Goal: Information Seeking & Learning: Learn about a topic

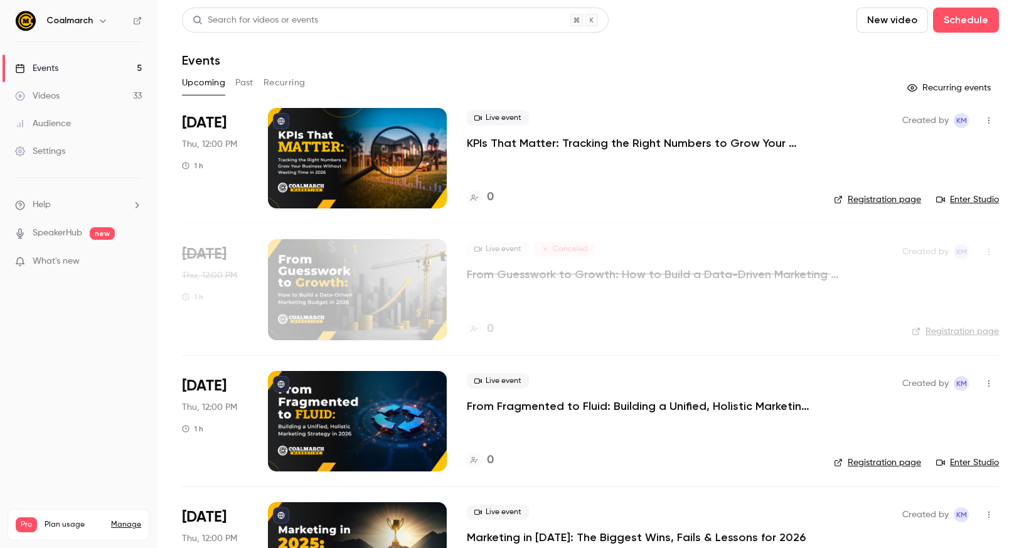
click at [240, 86] on button "Past" at bounding box center [244, 83] width 18 height 20
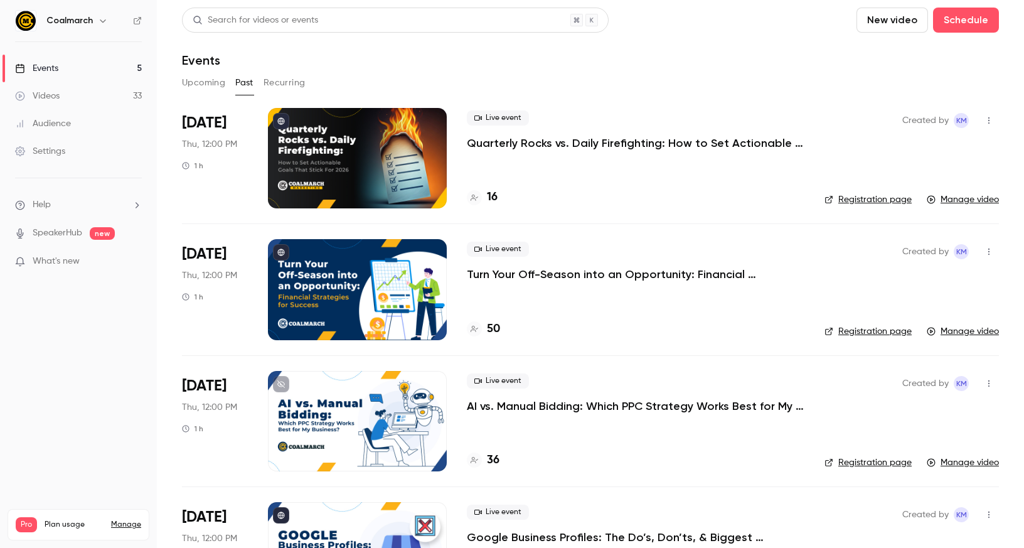
click at [542, 141] on p "Quarterly Rocks vs. Daily Firefighting: How to Set Actionable Goals That Stick …" at bounding box center [636, 143] width 338 height 15
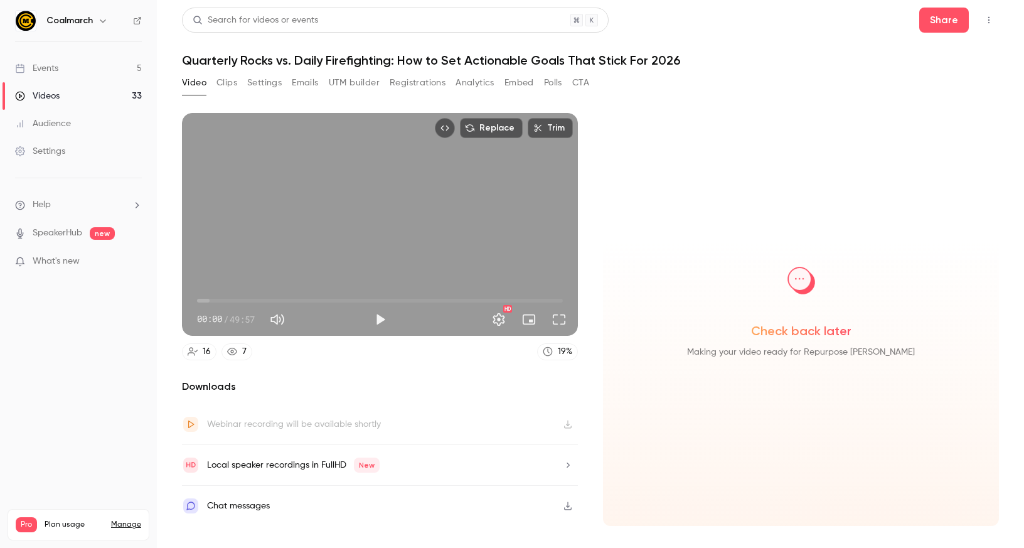
click at [226, 80] on button "Clips" at bounding box center [227, 83] width 21 height 20
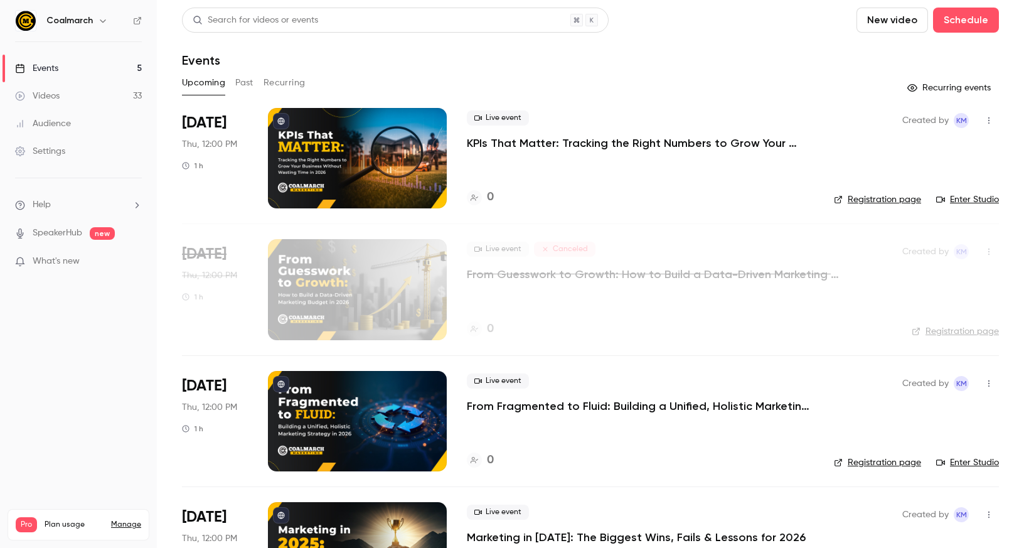
click at [543, 139] on p "KPIs That Matter: Tracking the Right Numbers to Grow Your Business Without Wast…" at bounding box center [640, 143] width 347 height 15
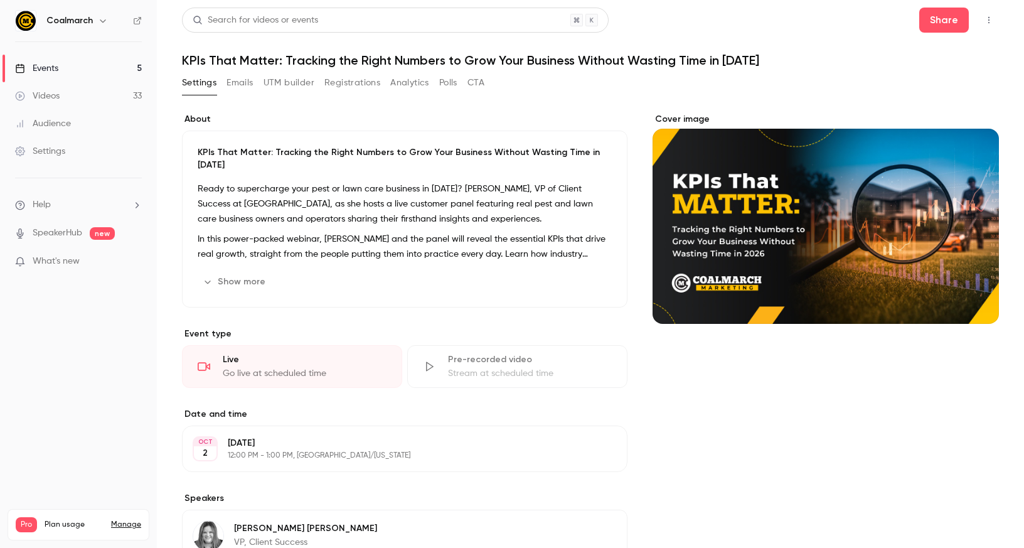
click at [353, 212] on p "Ready to supercharge your pest or lawn care business in [DATE]? [PERSON_NAME], …" at bounding box center [405, 203] width 414 height 45
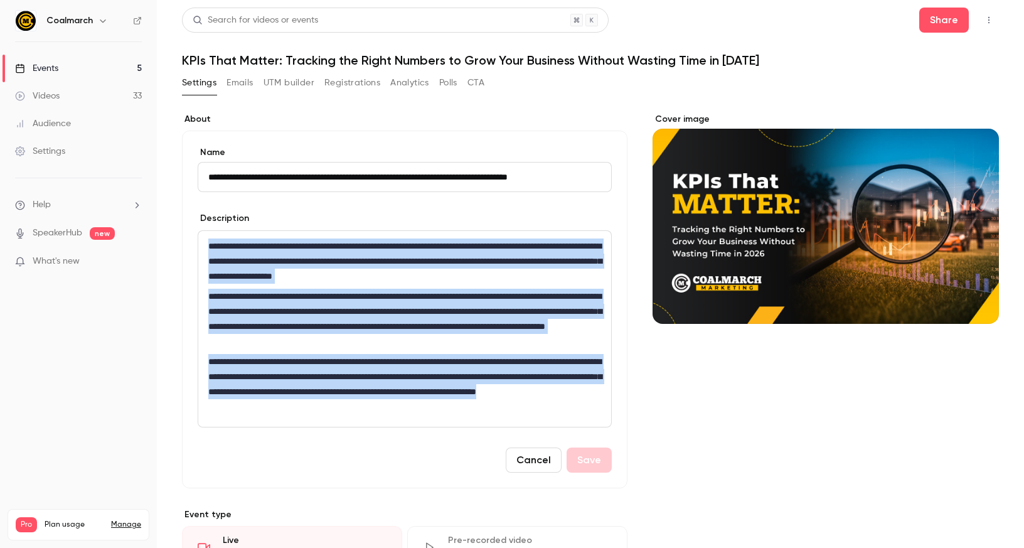
drag, startPoint x: 459, startPoint y: 404, endPoint x: 173, endPoint y: 223, distance: 337.6
click at [173, 223] on main "**********" at bounding box center [590, 274] width 867 height 548
click at [350, 321] on p "**********" at bounding box center [404, 319] width 393 height 60
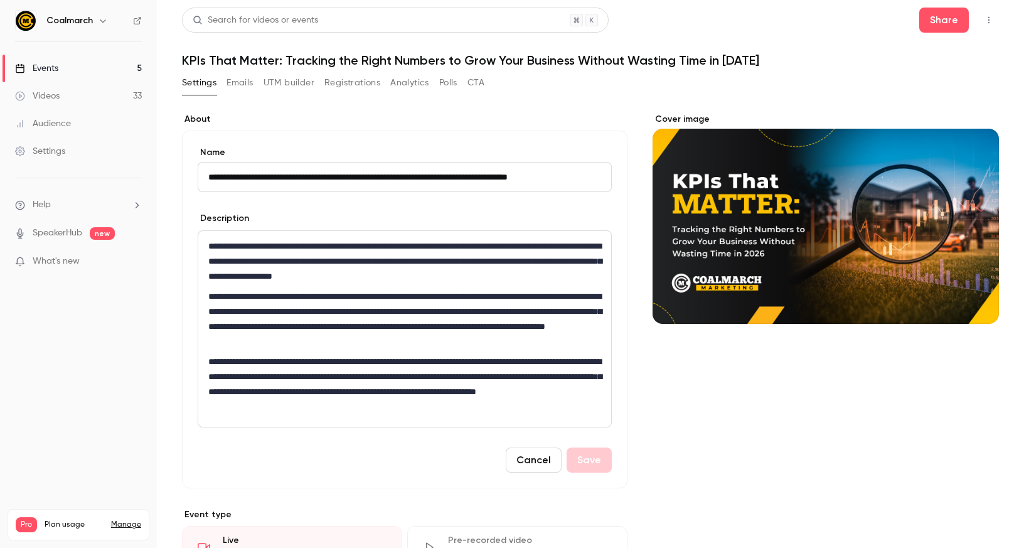
click at [520, 452] on button "Cancel" at bounding box center [534, 459] width 56 height 25
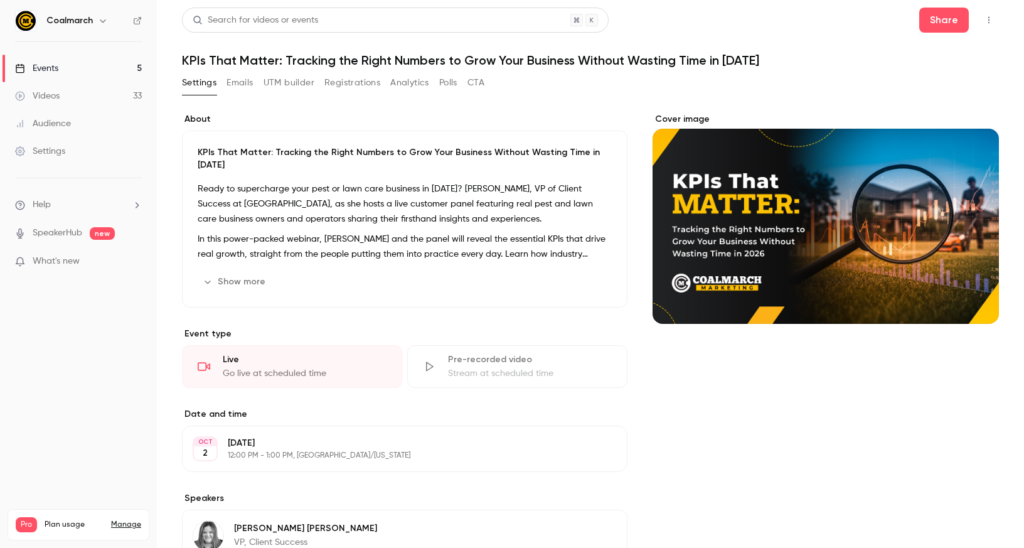
click at [121, 363] on nav "Coalmarch Events 5 Videos 33 Audience Settings Help SpeakerHub new What's new P…" at bounding box center [78, 274] width 157 height 548
click at [57, 62] on div "Events" at bounding box center [36, 68] width 43 height 13
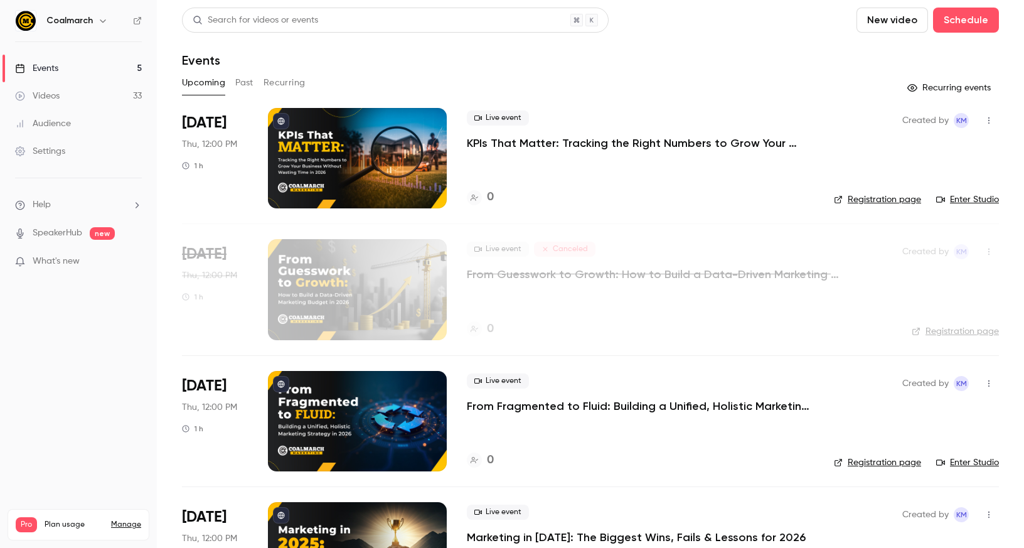
click at [844, 200] on link "Registration page" at bounding box center [877, 199] width 87 height 13
